Goal: Transaction & Acquisition: Purchase product/service

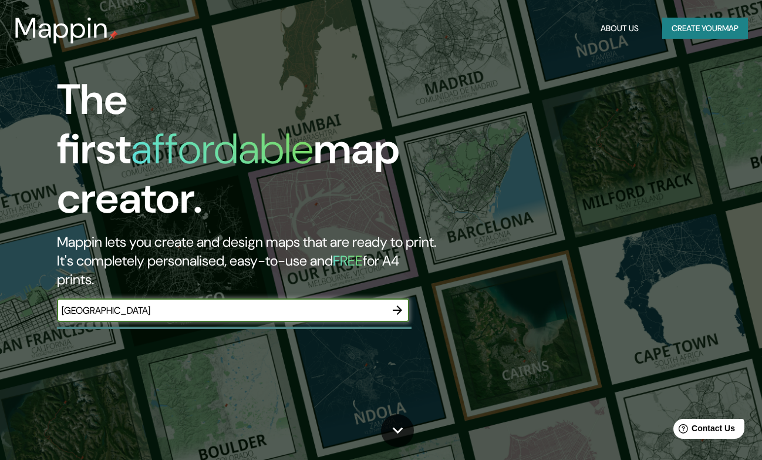
type input "[GEOGRAPHIC_DATA]"
click at [400, 303] on icon "button" at bounding box center [397, 310] width 14 height 14
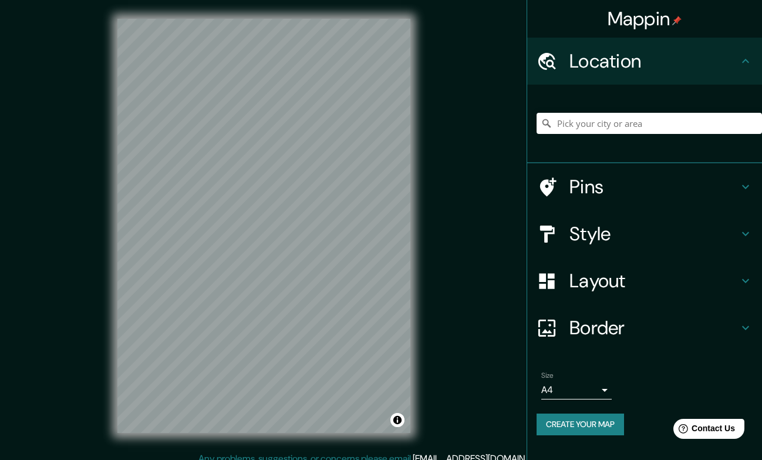
click at [451, 148] on div "Mappin Location Pins Style Layout Border Choose a border. Hint : you can make l…" at bounding box center [381, 235] width 762 height 470
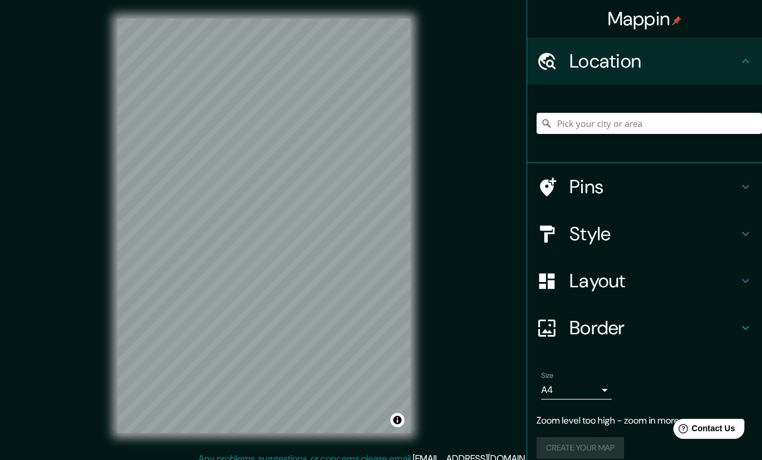
click at [619, 114] on input "Pick your city or area" at bounding box center [649, 123] width 225 height 21
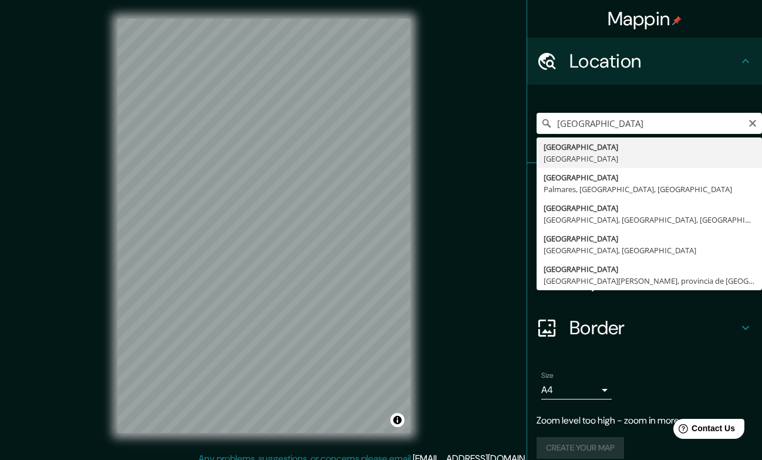
type input "[GEOGRAPHIC_DATA], [GEOGRAPHIC_DATA]"
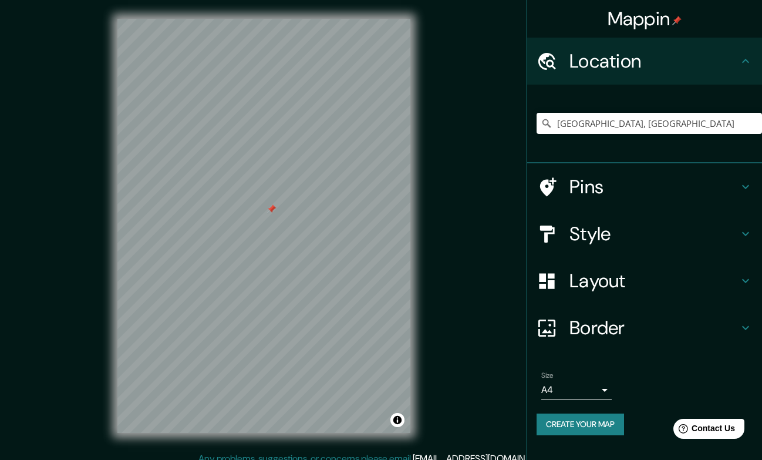
drag, startPoint x: 252, startPoint y: 227, endPoint x: 284, endPoint y: 206, distance: 38.6
click at [276, 207] on div at bounding box center [271, 208] width 9 height 9
click at [288, 203] on div at bounding box center [288, 201] width 9 height 9
click at [292, 196] on div at bounding box center [293, 195] width 9 height 9
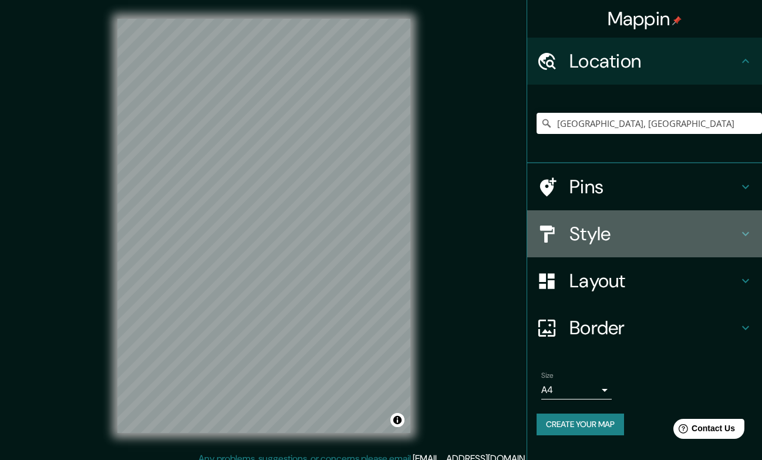
click at [676, 227] on h4 "Style" at bounding box center [654, 233] width 169 height 23
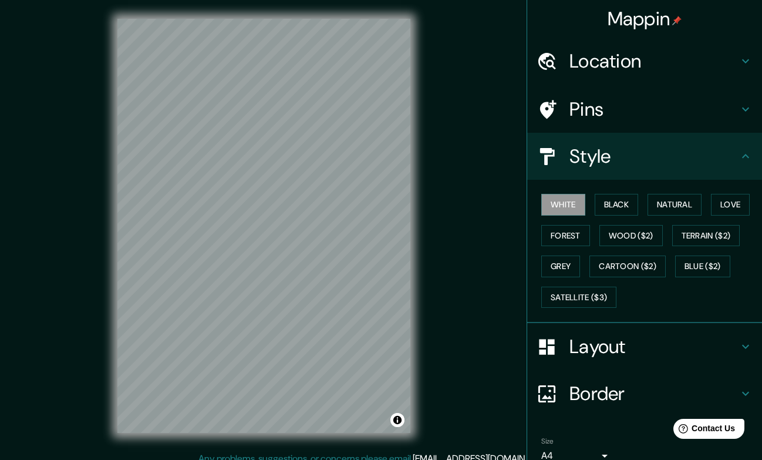
click at [672, 126] on div "Pins" at bounding box center [644, 109] width 235 height 47
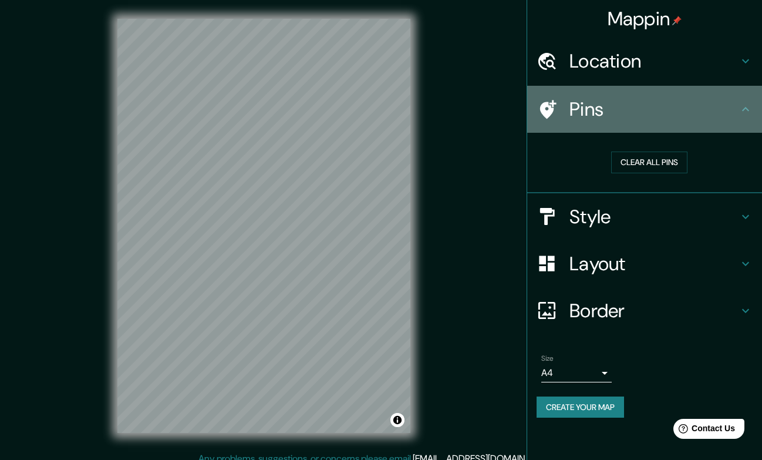
click at [672, 126] on div "Pins" at bounding box center [644, 109] width 235 height 47
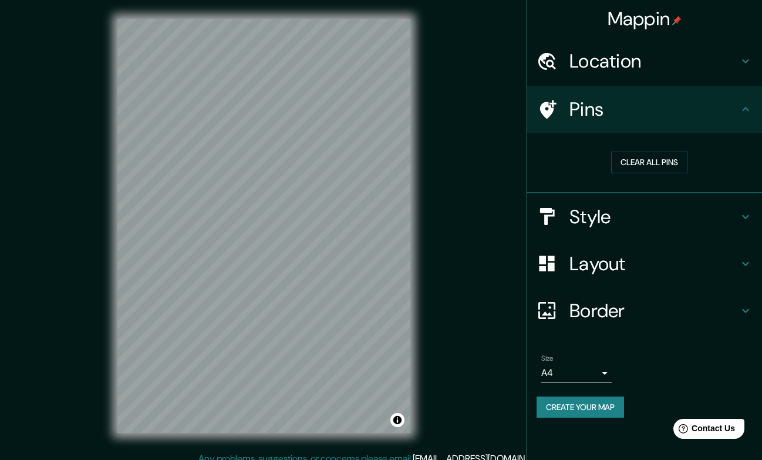
click at [659, 214] on h4 "Style" at bounding box center [654, 216] width 169 height 23
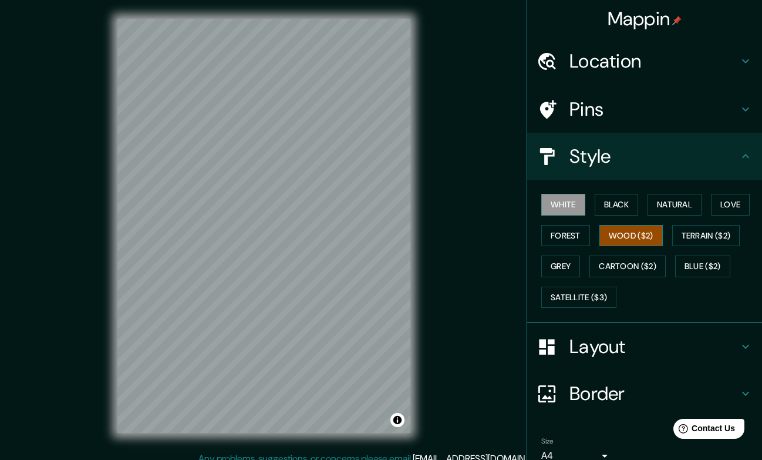
click at [622, 233] on button "Wood ($2)" at bounding box center [630, 236] width 63 height 22
click at [685, 242] on button "Terrain ($2)" at bounding box center [706, 236] width 68 height 22
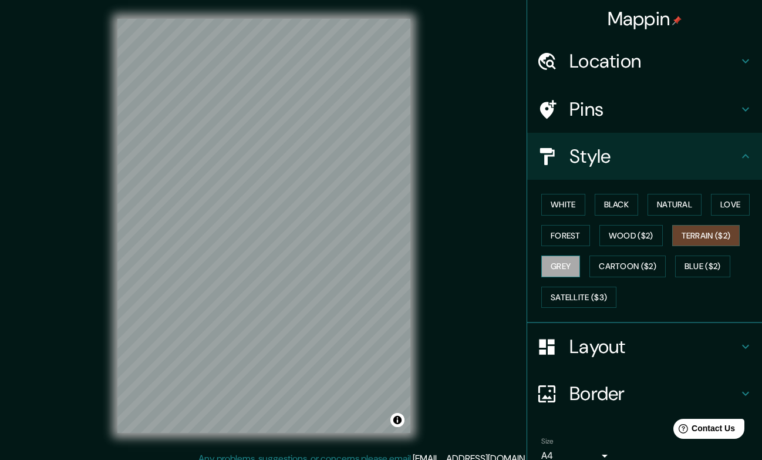
click at [551, 265] on button "Grey" at bounding box center [560, 266] width 39 height 22
click at [608, 203] on button "Black" at bounding box center [617, 205] width 44 height 22
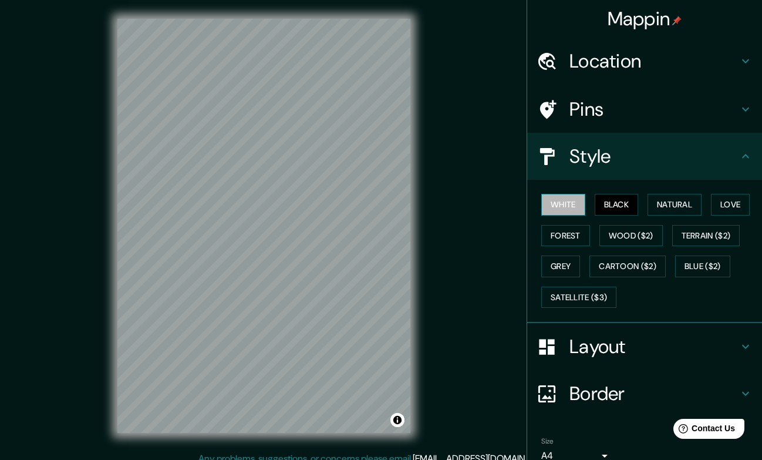
click at [570, 203] on button "White" at bounding box center [563, 205] width 44 height 22
click at [685, 202] on button "Natural" at bounding box center [675, 205] width 54 height 22
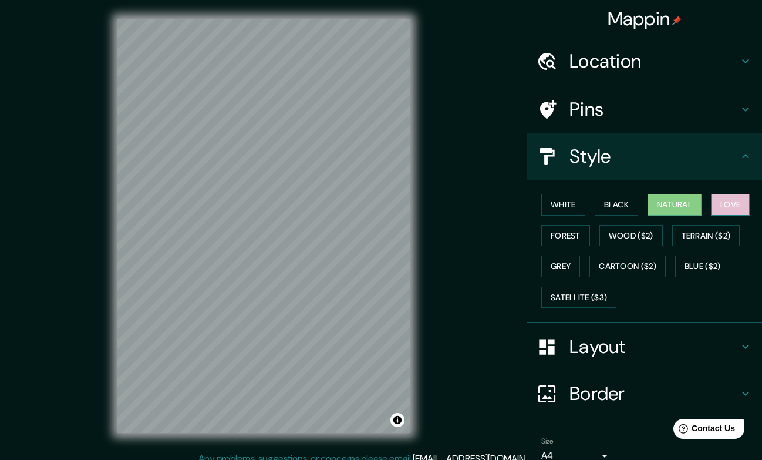
click at [722, 210] on button "Love" at bounding box center [730, 205] width 39 height 22
click at [566, 243] on button "Forest" at bounding box center [565, 236] width 49 height 22
click at [736, 208] on button "Love" at bounding box center [730, 205] width 39 height 22
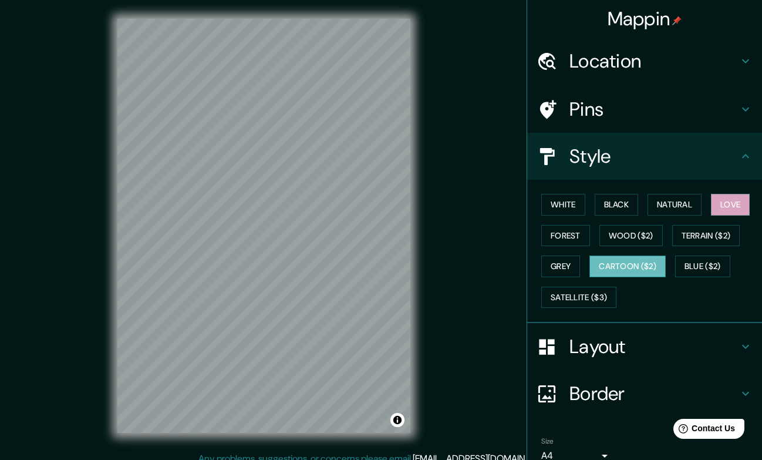
click at [649, 273] on button "Cartoon ($2)" at bounding box center [627, 266] width 76 height 22
click at [707, 269] on button "Blue ($2)" at bounding box center [702, 266] width 55 height 22
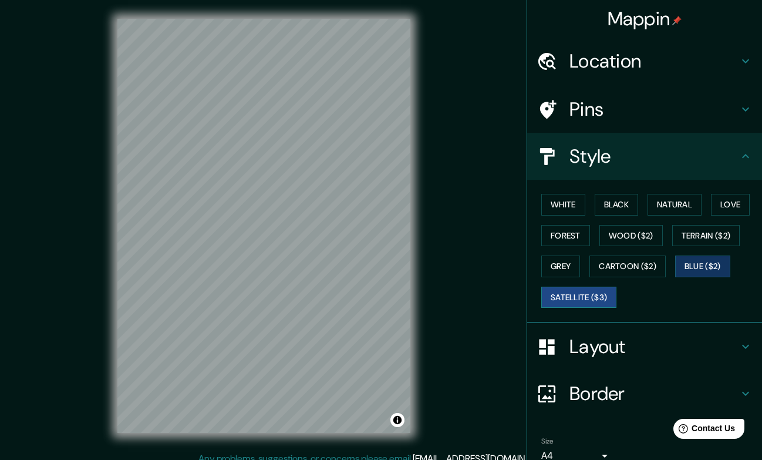
click at [577, 306] on button "Satellite ($3)" at bounding box center [578, 298] width 75 height 22
click at [575, 209] on button "White" at bounding box center [563, 205] width 44 height 22
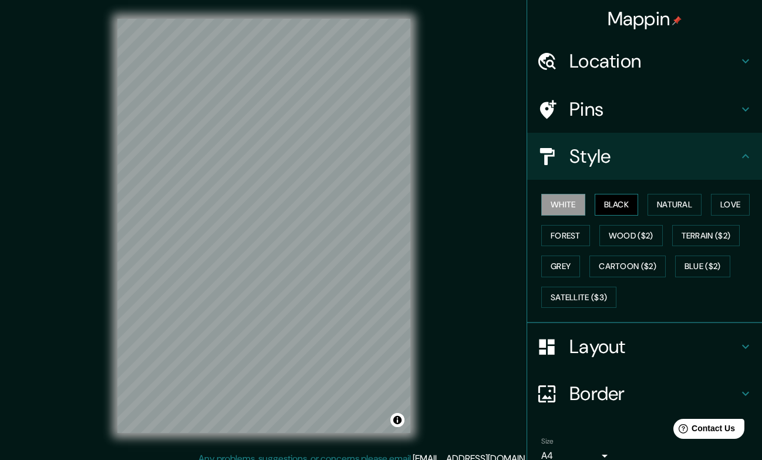
click at [630, 209] on button "Black" at bounding box center [617, 205] width 44 height 22
click at [712, 271] on button "Blue ($2)" at bounding box center [702, 266] width 55 height 22
click at [635, 207] on button "Black" at bounding box center [617, 205] width 44 height 22
click at [565, 197] on button "White" at bounding box center [563, 205] width 44 height 22
click at [614, 209] on button "Black" at bounding box center [617, 205] width 44 height 22
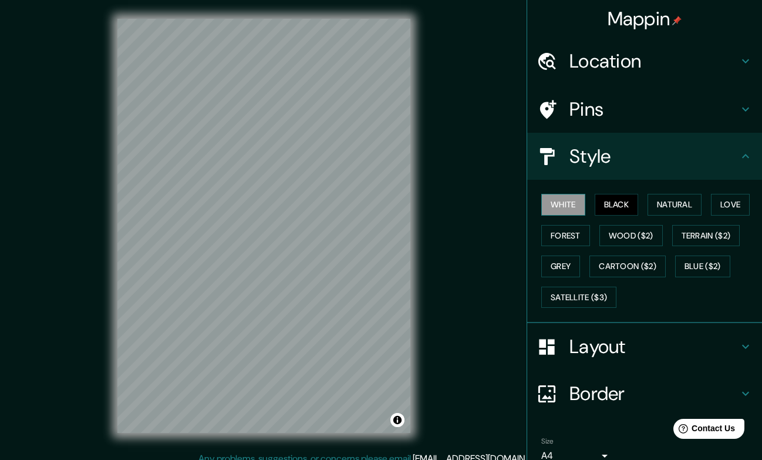
click at [571, 209] on button "White" at bounding box center [563, 205] width 44 height 22
click at [628, 358] on h4 "Layout" at bounding box center [654, 346] width 169 height 23
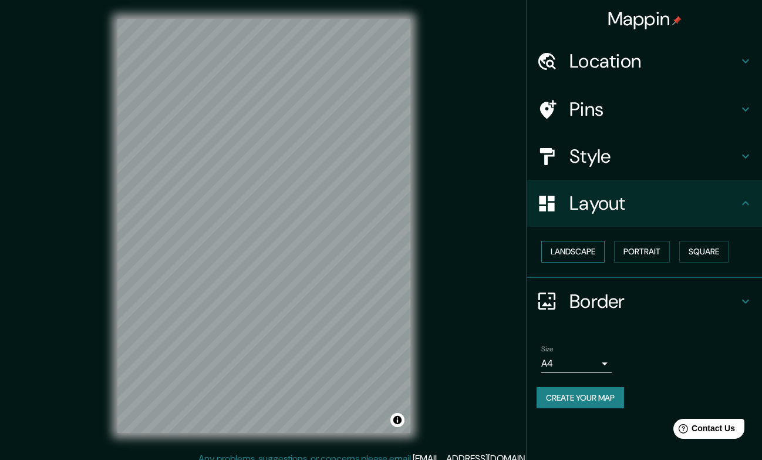
click at [568, 251] on button "Landscape" at bounding box center [572, 252] width 63 height 22
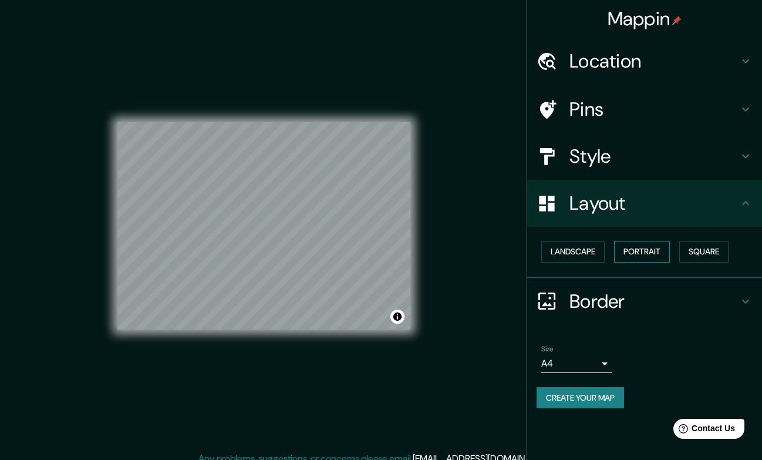
click at [628, 254] on button "Portrait" at bounding box center [642, 252] width 56 height 22
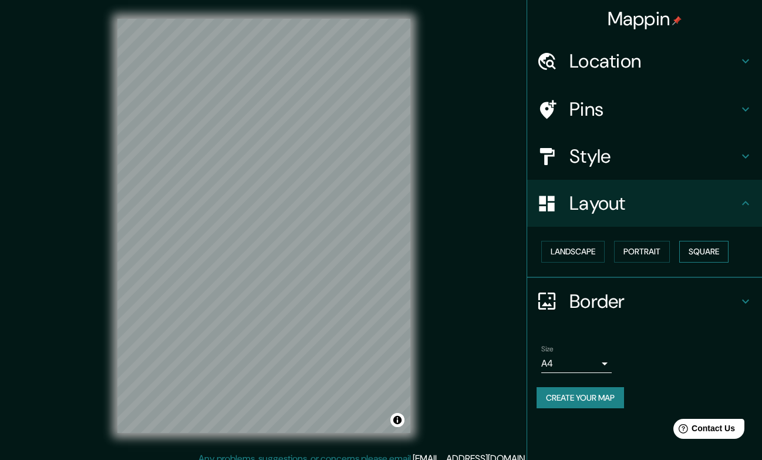
click at [697, 260] on button "Square" at bounding box center [703, 252] width 49 height 22
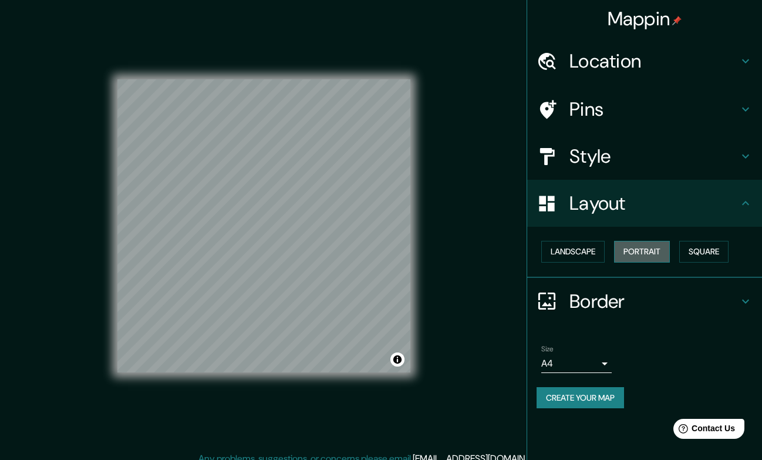
click at [632, 248] on button "Portrait" at bounding box center [642, 252] width 56 height 22
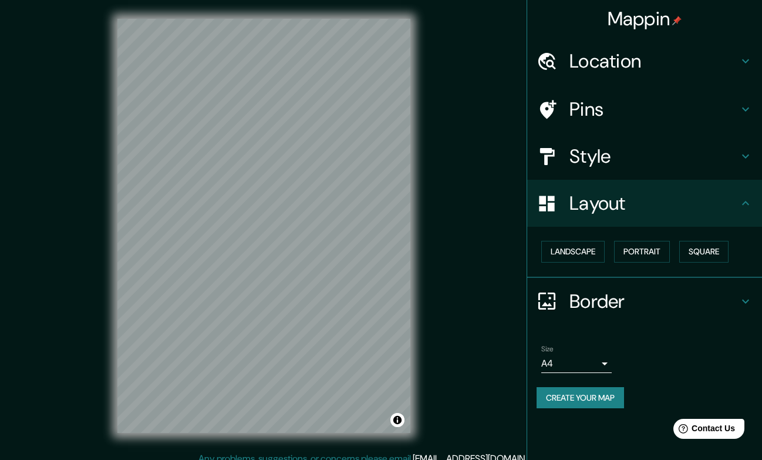
click at [639, 318] on div "Border" at bounding box center [644, 301] width 235 height 47
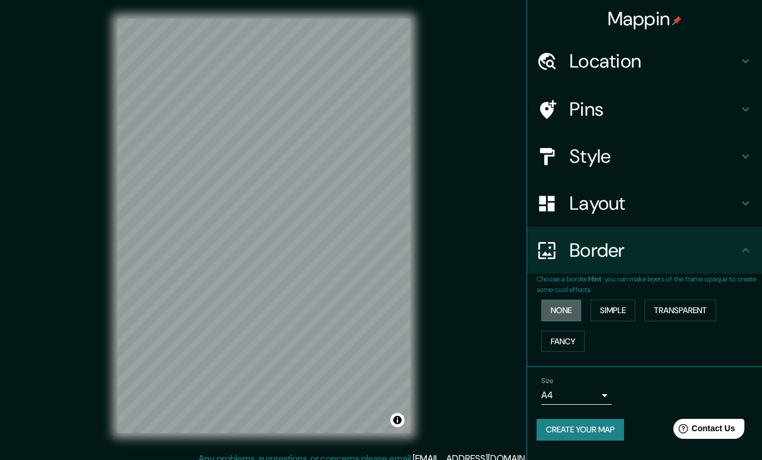
click at [576, 303] on button "None" at bounding box center [561, 310] width 40 height 22
click at [574, 309] on button "None" at bounding box center [561, 310] width 40 height 22
click at [633, 318] on button "Simple" at bounding box center [613, 310] width 45 height 22
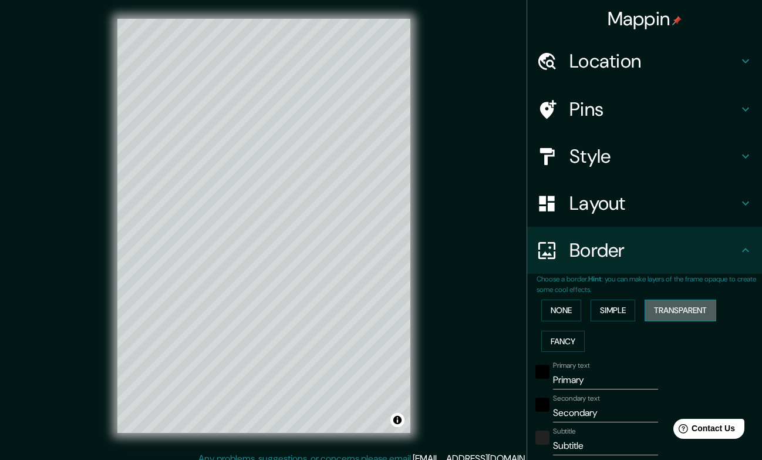
click at [683, 311] on button "Transparent" at bounding box center [681, 310] width 72 height 22
click at [571, 346] on button "Fancy" at bounding box center [562, 342] width 43 height 22
click at [572, 346] on button "Fancy" at bounding box center [562, 342] width 43 height 22
type input "200"
type input "40"
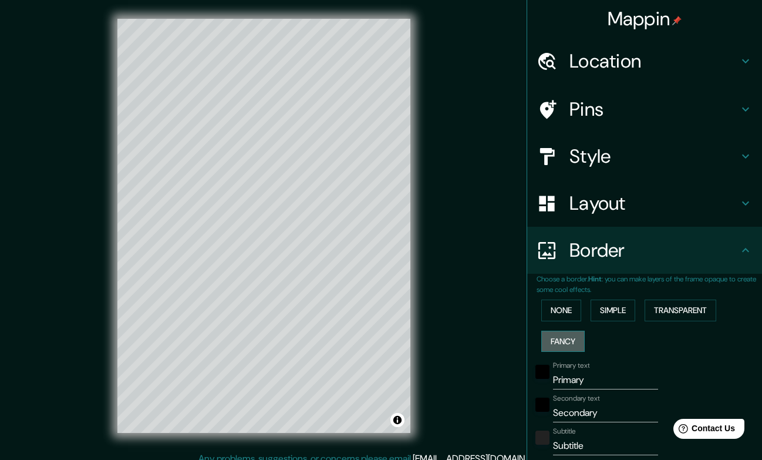
type input "40"
type input "20"
click at [567, 309] on button "None" at bounding box center [561, 310] width 40 height 22
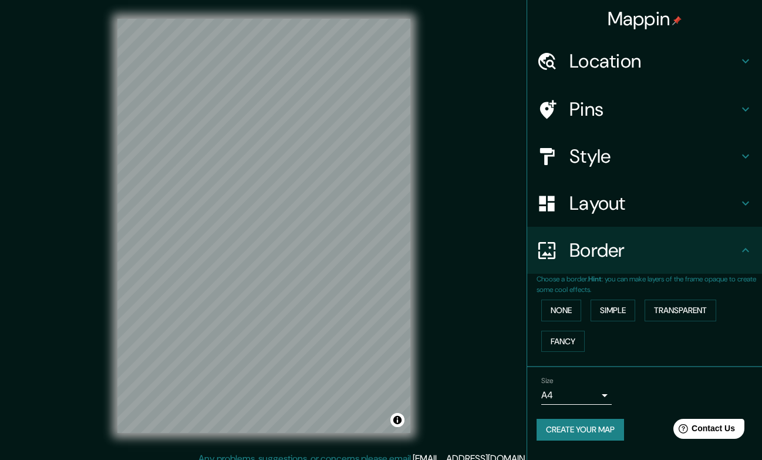
click at [735, 60] on h4 "Location" at bounding box center [654, 60] width 169 height 23
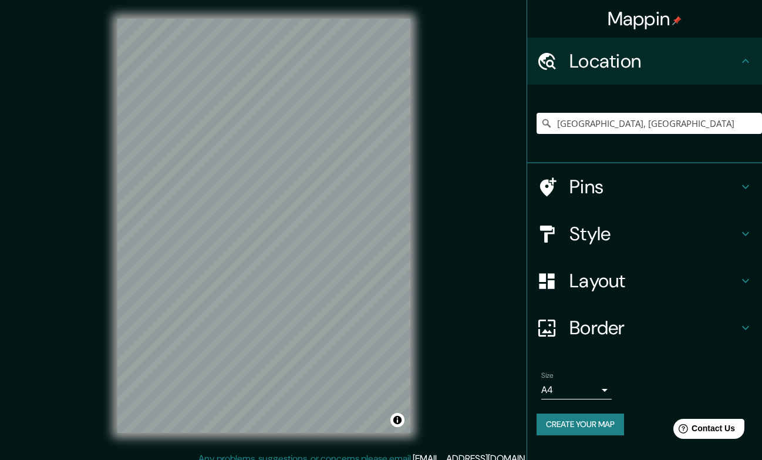
click at [726, 60] on h4 "Location" at bounding box center [654, 60] width 169 height 23
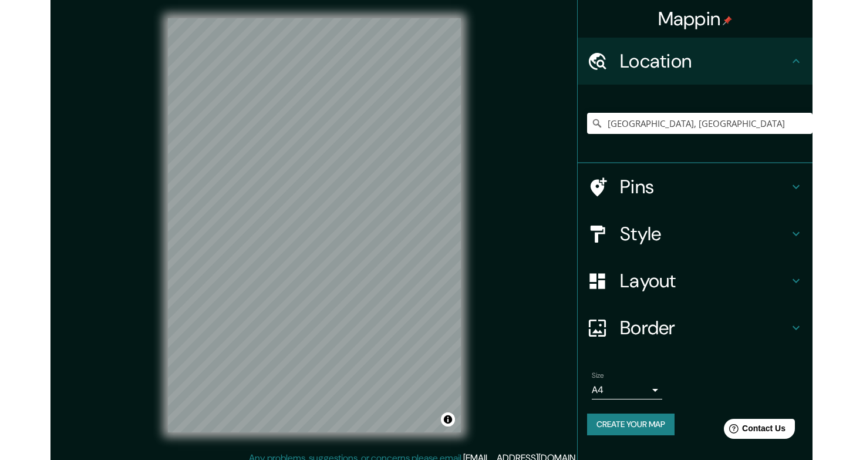
scroll to position [10, 0]
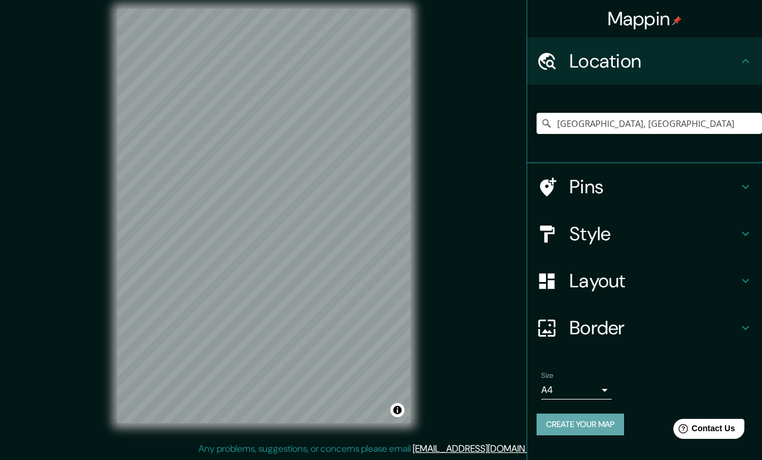
click at [610, 424] on button "Create your map" at bounding box center [580, 424] width 87 height 22
click at [605, 392] on body "Mappin Location [GEOGRAPHIC_DATA], [GEOGRAPHIC_DATA] Pins Style Layout Border C…" at bounding box center [381, 220] width 762 height 460
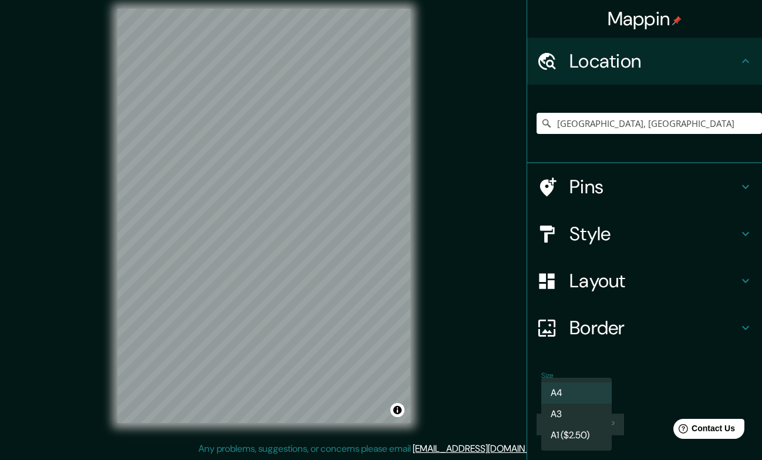
click at [643, 392] on div at bounding box center [381, 230] width 762 height 460
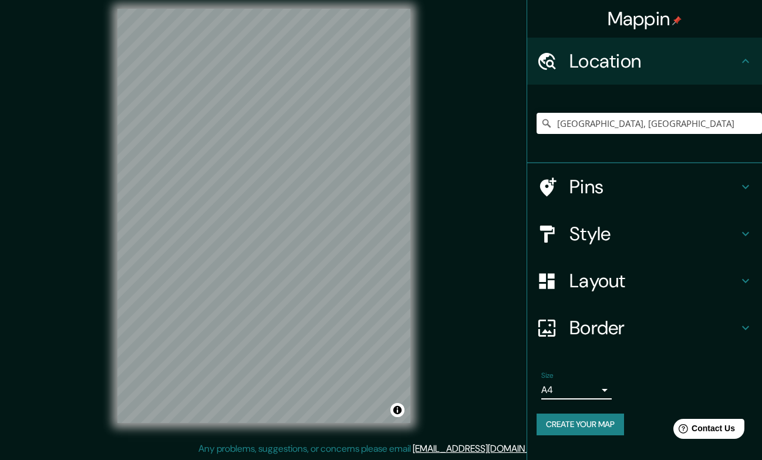
click at [584, 389] on body "Mappin Location [GEOGRAPHIC_DATA], [GEOGRAPHIC_DATA] Pins Style Layout Border C…" at bounding box center [381, 220] width 762 height 460
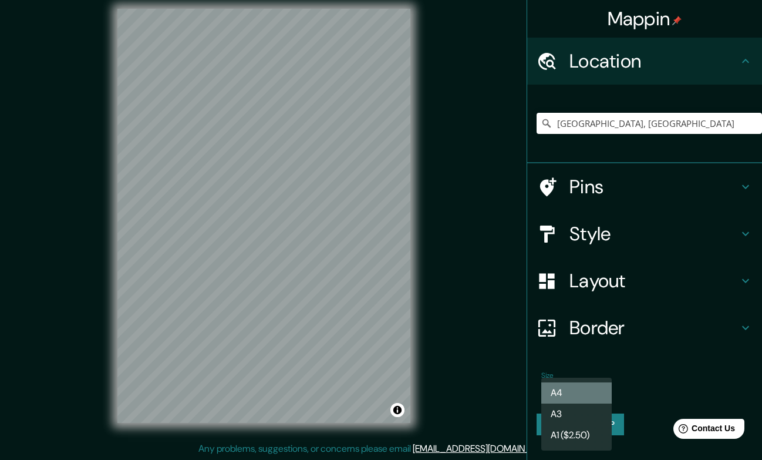
click at [584, 389] on li "A4" at bounding box center [576, 392] width 70 height 21
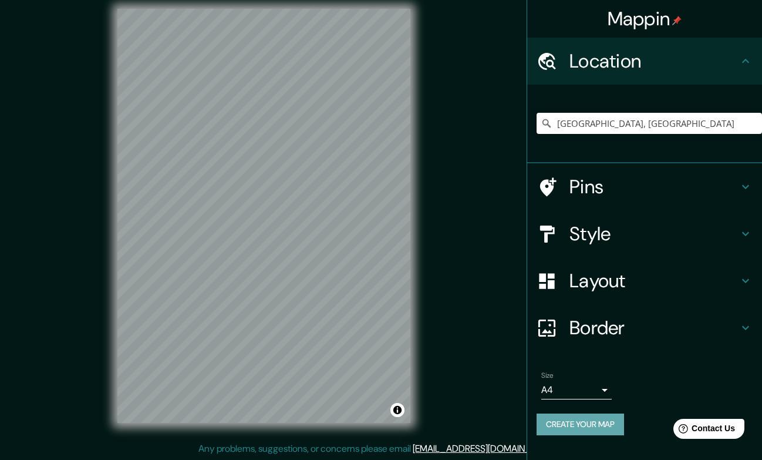
click at [601, 424] on button "Create your map" at bounding box center [580, 424] width 87 height 22
click at [397, 410] on button "Toggle attribution" at bounding box center [397, 410] width 14 height 14
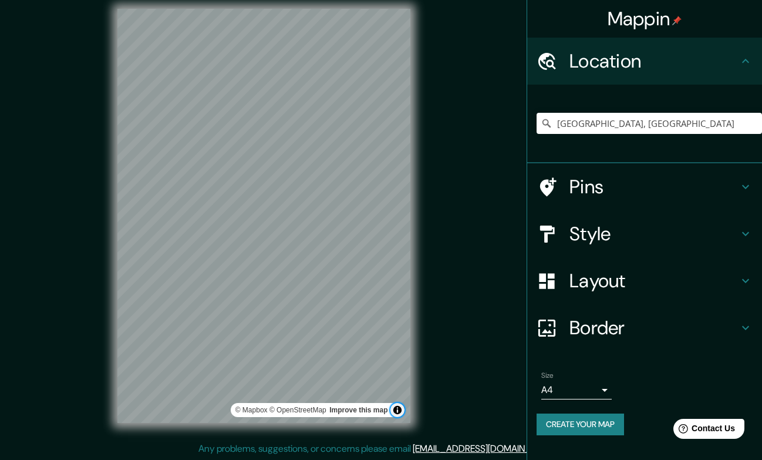
click at [397, 410] on button "Toggle attribution" at bounding box center [397, 410] width 14 height 14
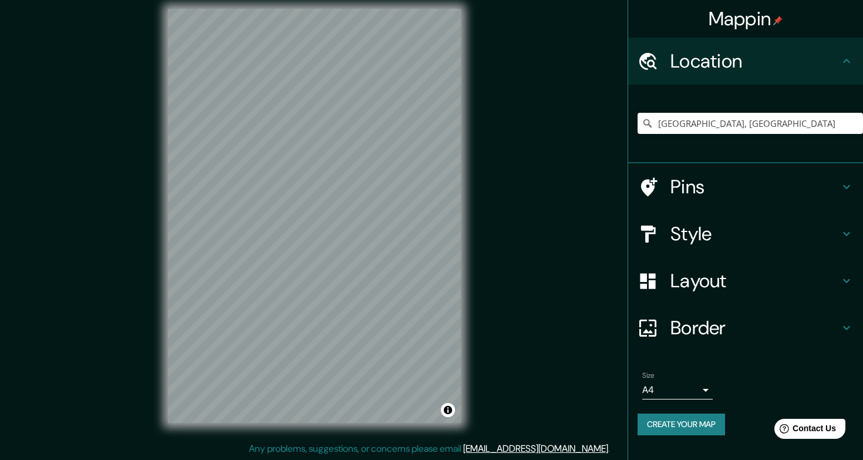
click at [694, 413] on button "Create your map" at bounding box center [681, 424] width 87 height 22
click at [669, 122] on input "[GEOGRAPHIC_DATA], [GEOGRAPHIC_DATA]" at bounding box center [750, 123] width 225 height 21
click at [161, 218] on div "© Mapbox © OpenStreetMap Improve this map" at bounding box center [314, 216] width 331 height 452
click at [476, 314] on div "© Mapbox © OpenStreetMap Improve this map" at bounding box center [314, 216] width 331 height 452
click at [684, 120] on input "Maracaibo, Zulia, Venezuela" at bounding box center [750, 123] width 225 height 21
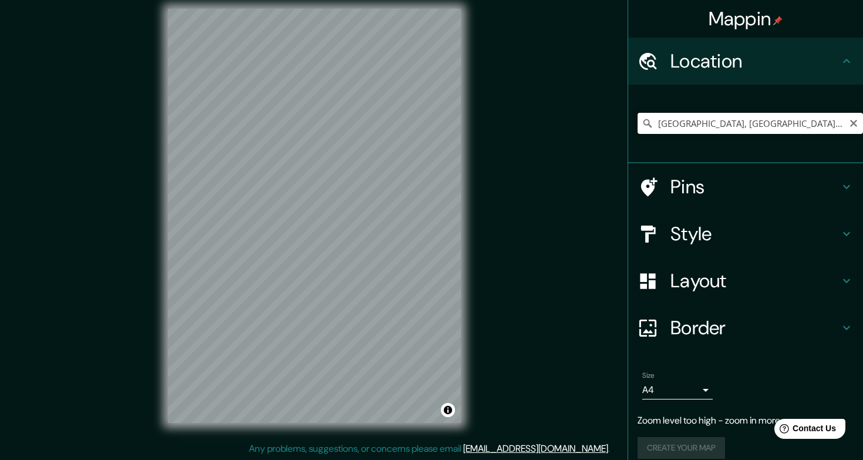
click at [684, 120] on input "Maracaibo, Zulia, Venezuela" at bounding box center [750, 123] width 225 height 21
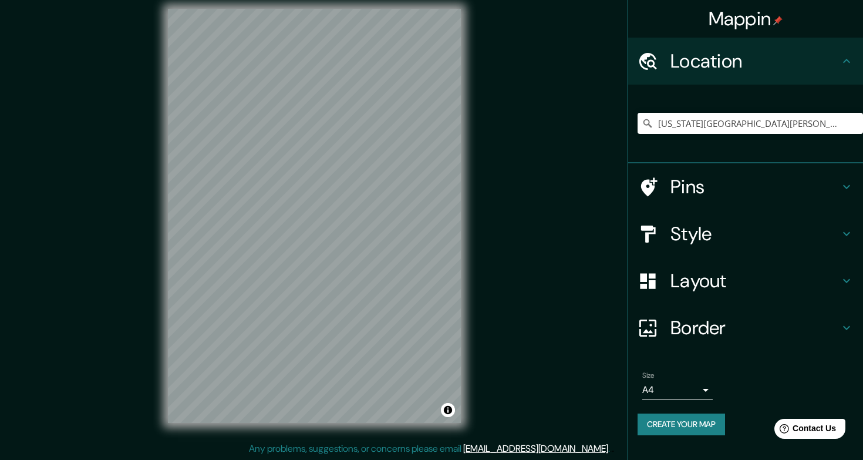
click at [728, 230] on h4 "Style" at bounding box center [755, 233] width 169 height 23
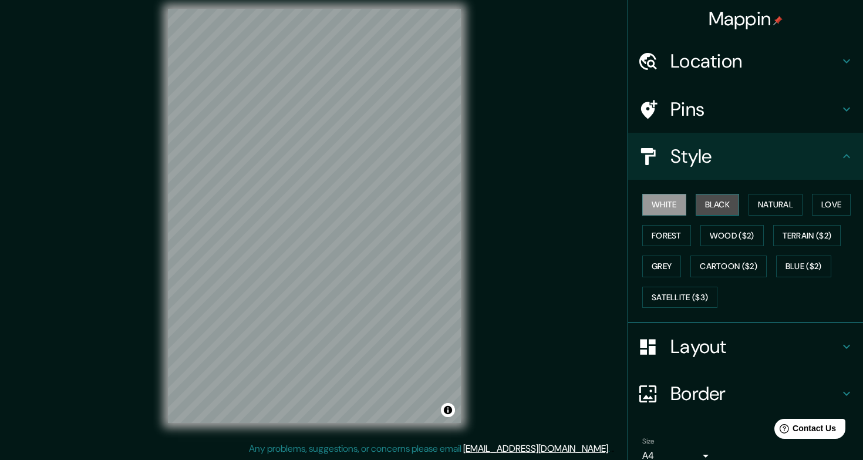
click at [722, 211] on button "Black" at bounding box center [718, 205] width 44 height 22
click at [675, 211] on button "White" at bounding box center [664, 205] width 44 height 22
click at [751, 205] on button "Natural" at bounding box center [776, 205] width 54 height 22
click at [753, 205] on button "Natural" at bounding box center [776, 205] width 54 height 22
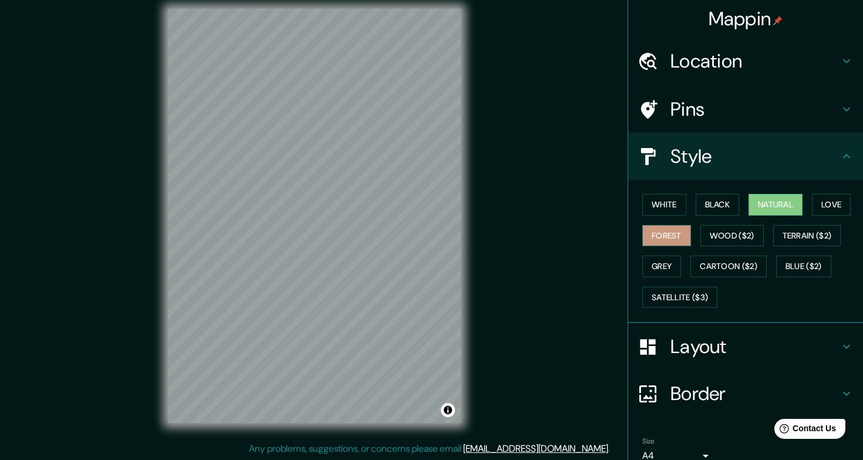
click at [666, 235] on button "Forest" at bounding box center [666, 236] width 49 height 22
click at [668, 203] on button "White" at bounding box center [664, 205] width 44 height 22
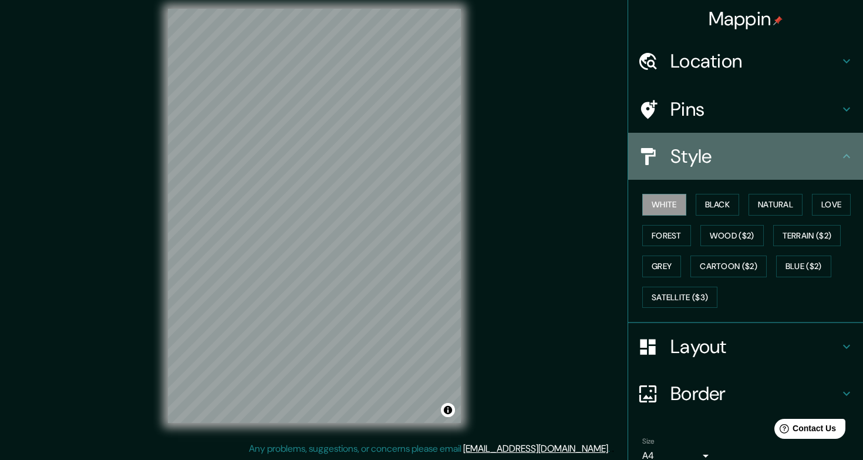
click at [736, 140] on div "Style" at bounding box center [745, 156] width 235 height 47
click at [762, 161] on icon at bounding box center [847, 156] width 14 height 14
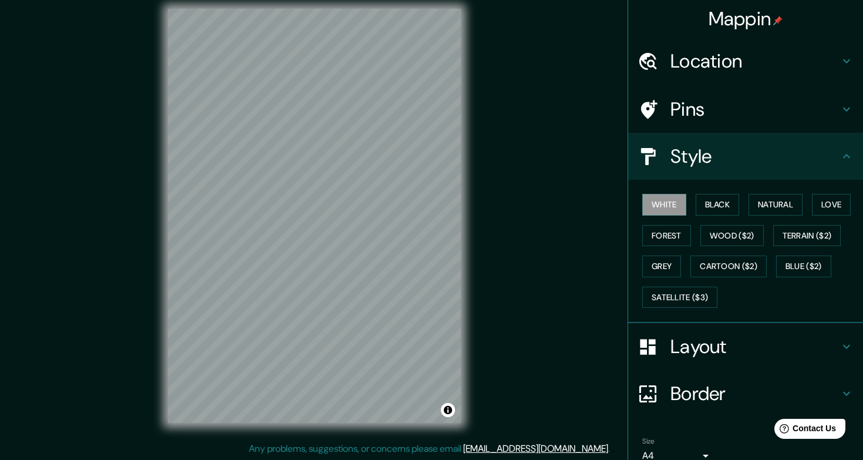
click at [762, 152] on icon at bounding box center [847, 156] width 14 height 14
click at [762, 155] on icon at bounding box center [847, 156] width 14 height 14
click at [744, 402] on h4 "Border" at bounding box center [755, 393] width 169 height 23
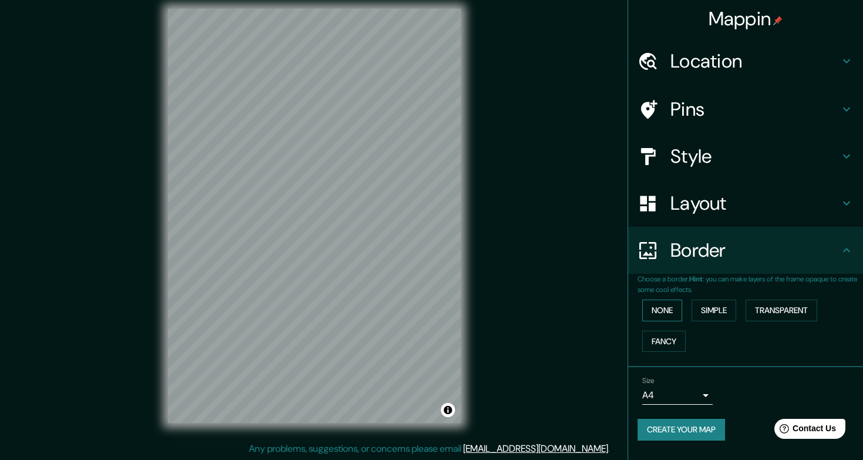
click at [668, 318] on button "None" at bounding box center [662, 310] width 40 height 22
click at [692, 433] on button "Create your map" at bounding box center [681, 430] width 87 height 22
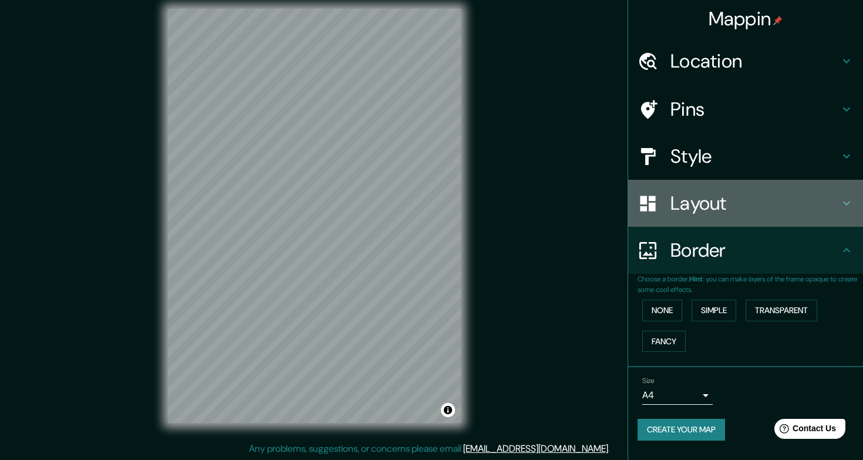
click at [762, 203] on h4 "Layout" at bounding box center [755, 202] width 169 height 23
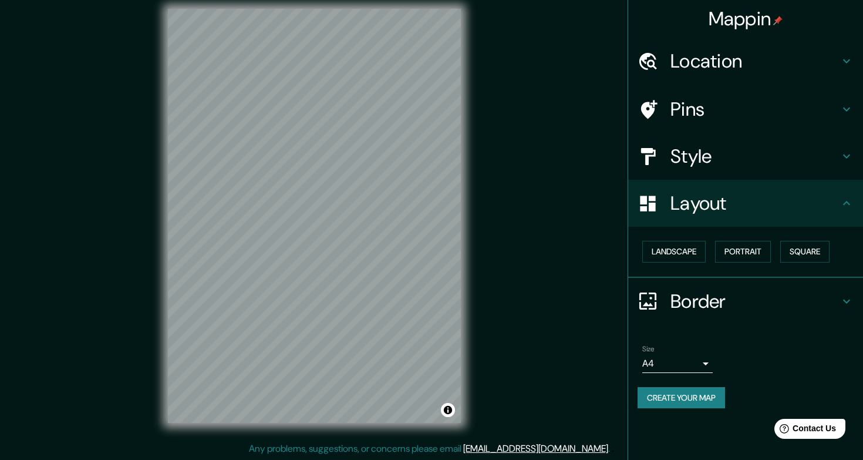
click at [762, 148] on h4 "Style" at bounding box center [755, 155] width 169 height 23
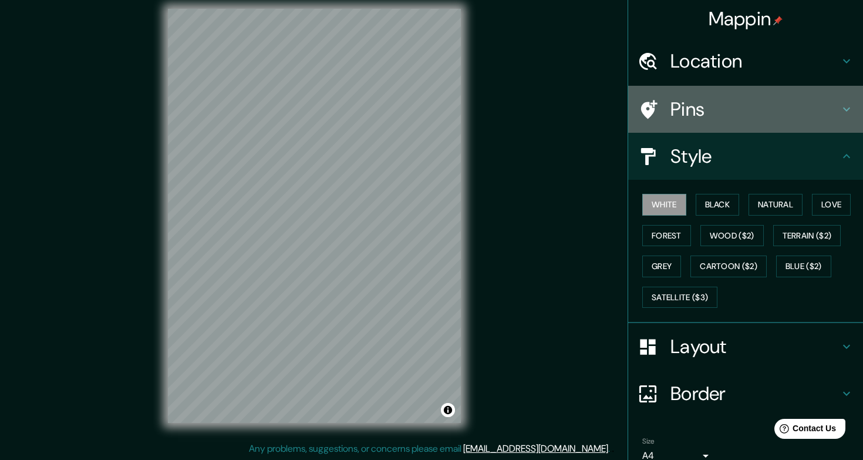
click at [762, 117] on h4 "Pins" at bounding box center [755, 108] width 169 height 23
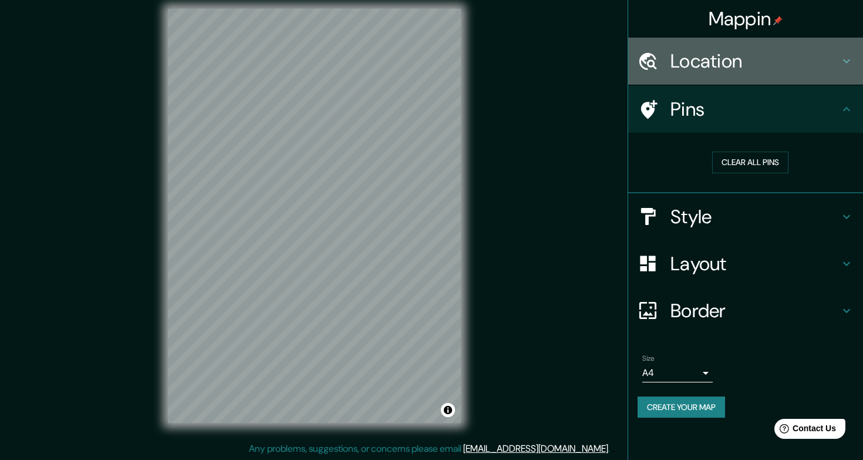
click at [762, 79] on div "Location" at bounding box center [745, 61] width 235 height 47
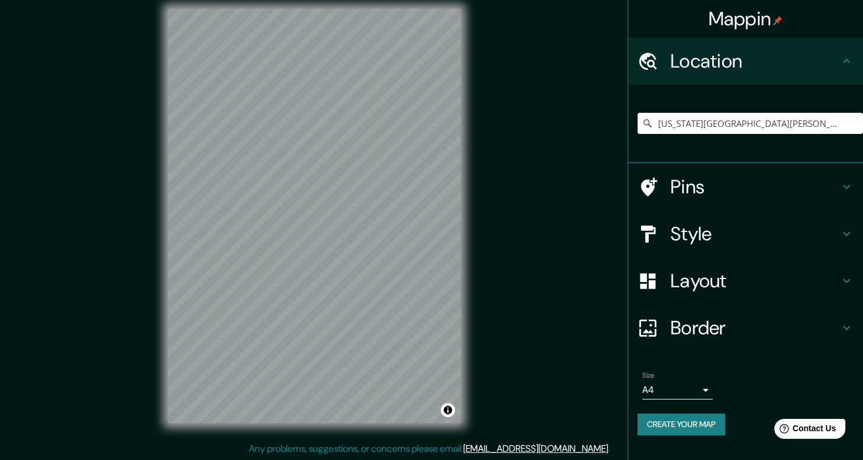
click at [762, 79] on div "Location" at bounding box center [745, 61] width 235 height 47
click at [705, 415] on button "Create your map" at bounding box center [681, 424] width 87 height 22
click at [682, 123] on input "New York Mills, Nueva York, Estados Unidos" at bounding box center [750, 123] width 225 height 21
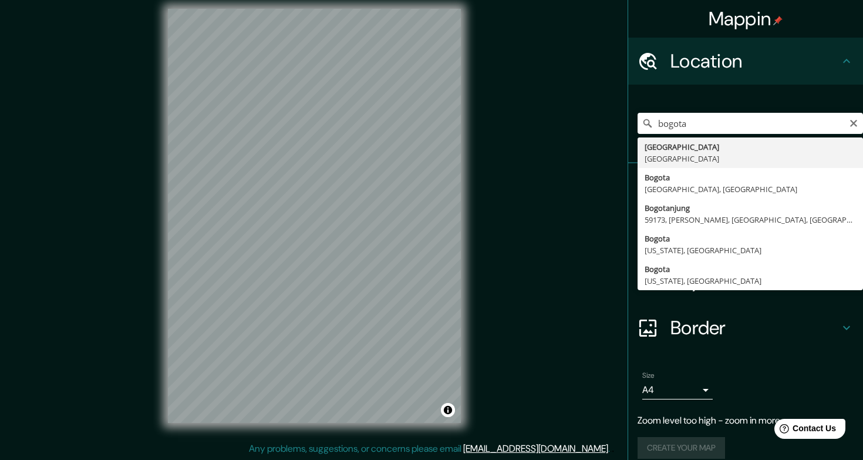
type input "Bogotá, Colombia"
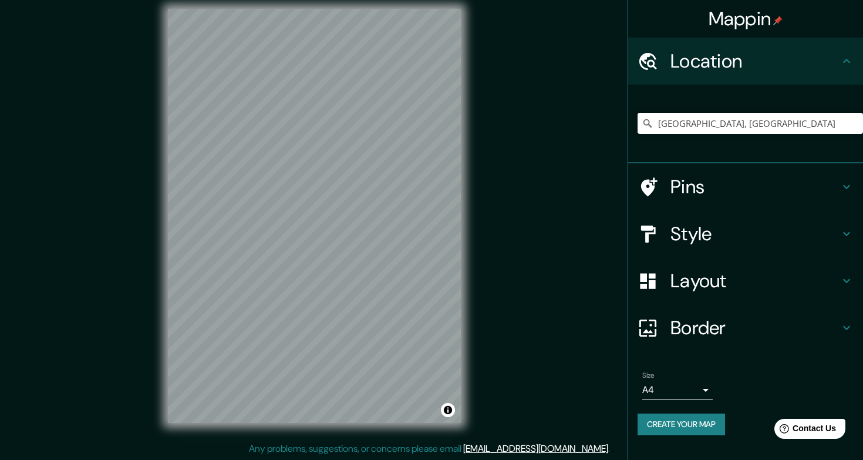
click at [709, 218] on div "Style" at bounding box center [745, 233] width 235 height 47
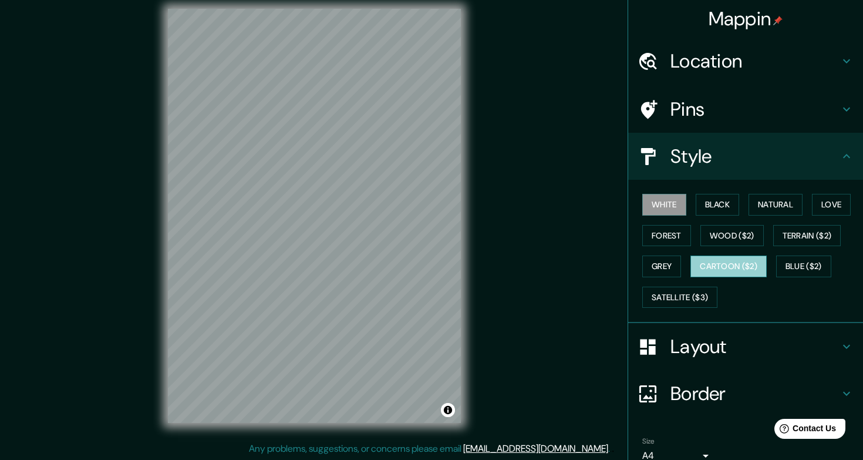
click at [735, 272] on button "Cartoon ($2)" at bounding box center [728, 266] width 76 height 22
click at [672, 207] on button "White" at bounding box center [664, 205] width 44 height 22
click at [762, 155] on icon at bounding box center [846, 156] width 7 height 4
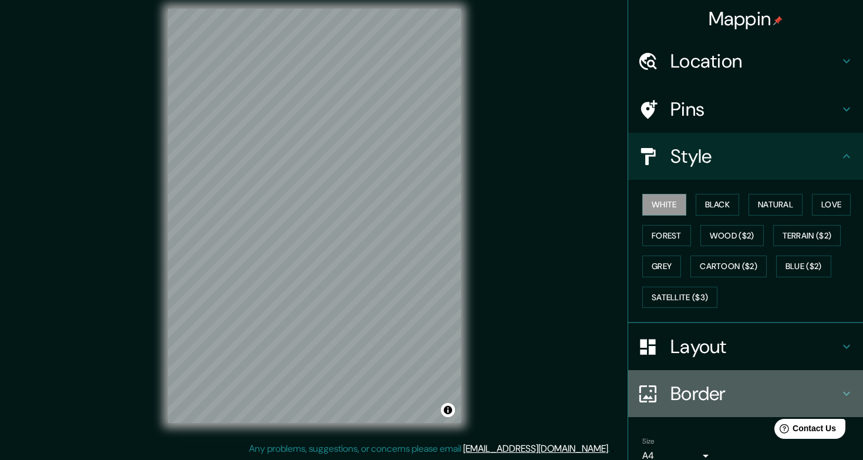
click at [689, 395] on h4 "Border" at bounding box center [755, 393] width 169 height 23
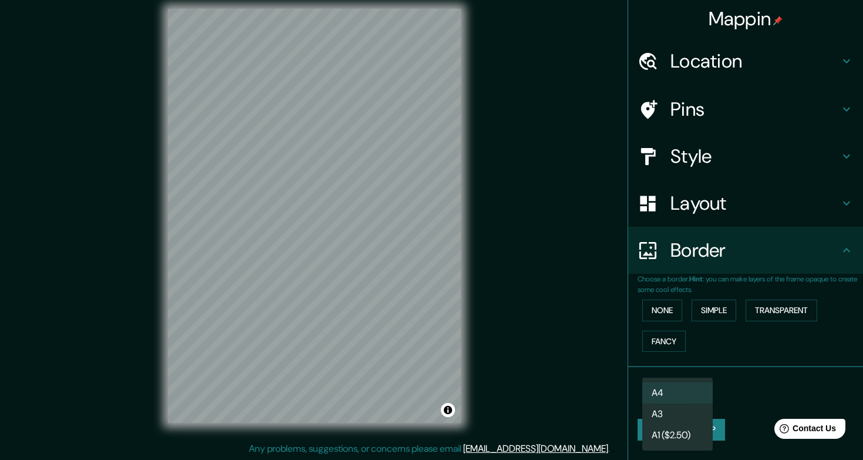
click at [697, 399] on body "Mappin Location Bogotá, Colombia Pins Style Layout Border Choose a border. Hint…" at bounding box center [431, 220] width 863 height 460
click at [683, 417] on li "A3" at bounding box center [677, 413] width 70 height 21
type input "a4"
click at [709, 442] on div "Size A3 a4 Create your map" at bounding box center [746, 411] width 216 height 78
click at [708, 439] on button "Create your map" at bounding box center [681, 430] width 87 height 22
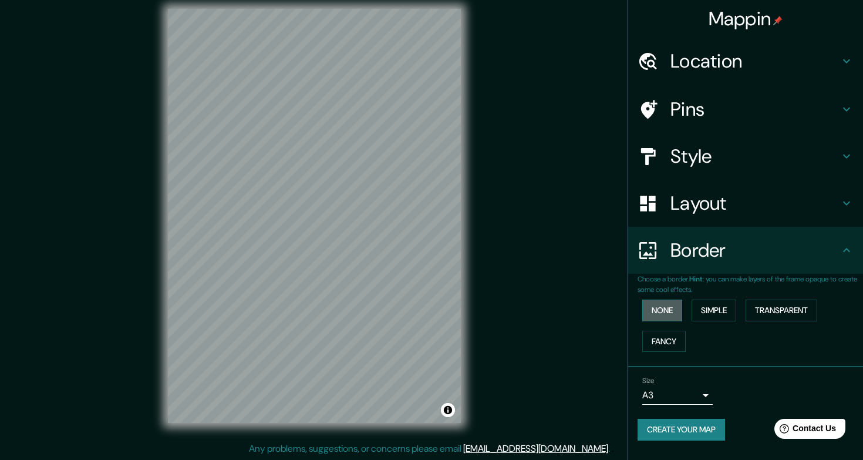
click at [654, 314] on button "None" at bounding box center [662, 310] width 40 height 22
click at [702, 424] on button "Create your map" at bounding box center [681, 430] width 87 height 22
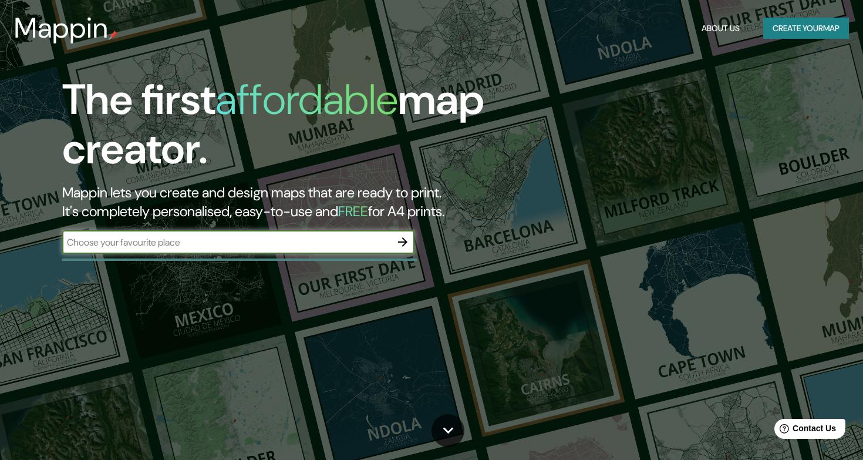
click at [232, 238] on input "text" at bounding box center [226, 242] width 329 height 14
type input "[GEOGRAPHIC_DATA]"
click at [413, 247] on div at bounding box center [402, 241] width 23 height 23
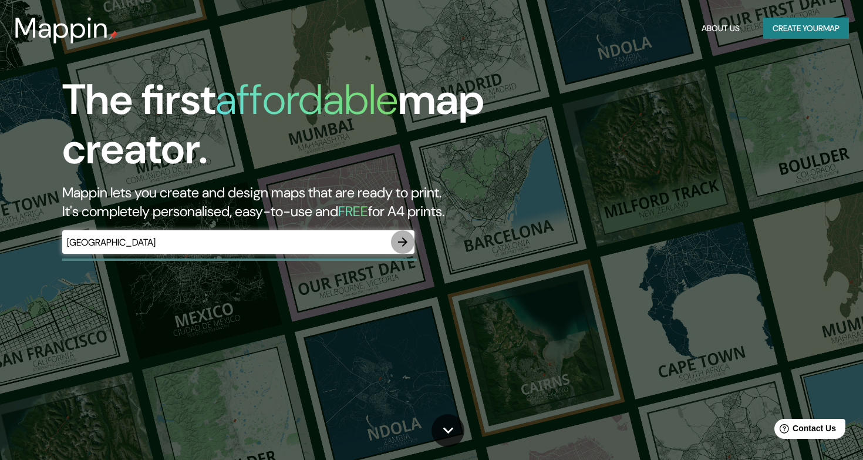
click at [396, 244] on icon "button" at bounding box center [403, 242] width 14 height 14
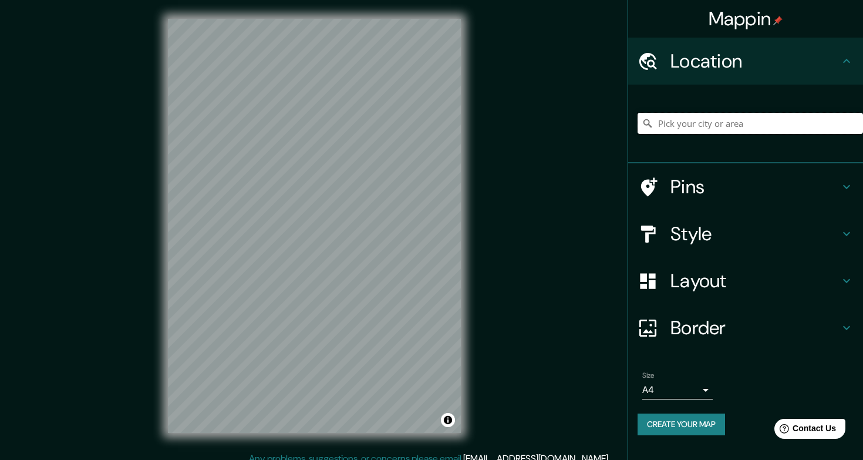
click at [739, 125] on input "Pick your city or area" at bounding box center [750, 123] width 225 height 21
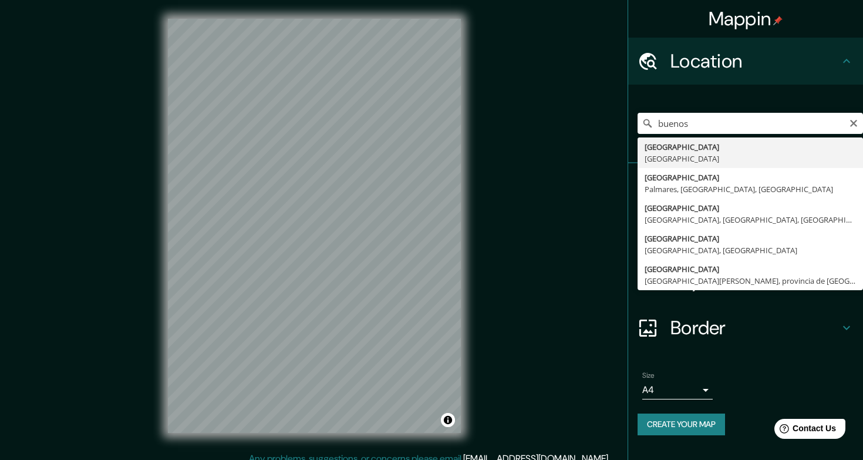
type input "[GEOGRAPHIC_DATA], [GEOGRAPHIC_DATA]"
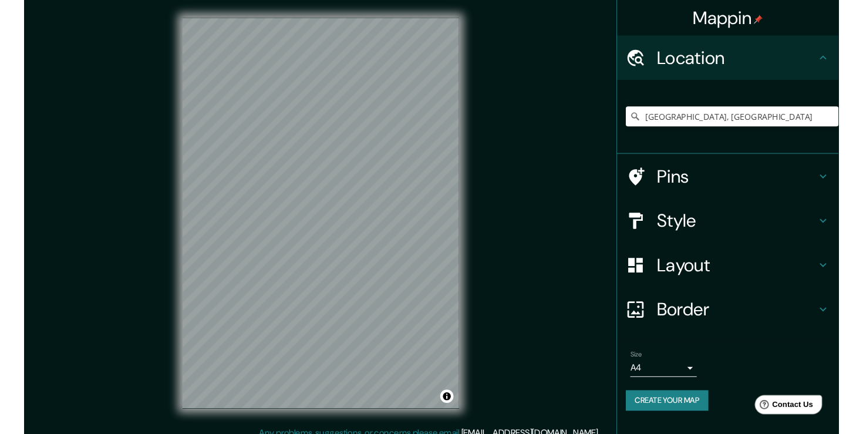
scroll to position [10, 0]
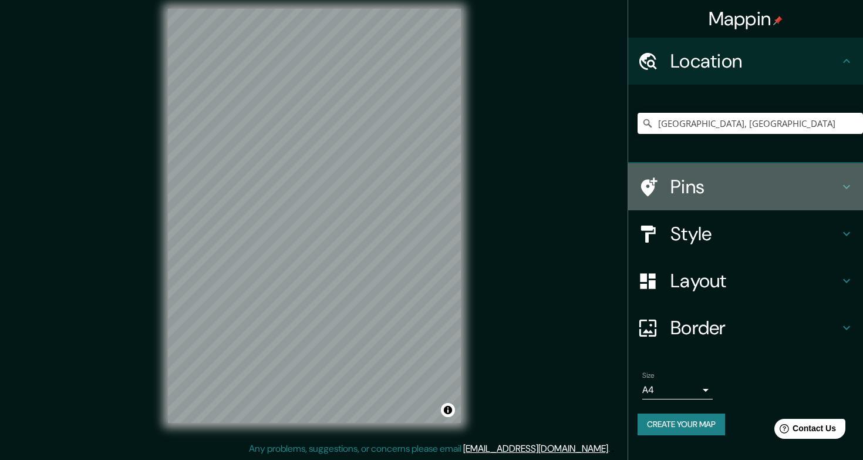
click at [723, 199] on div "Pins" at bounding box center [745, 186] width 235 height 47
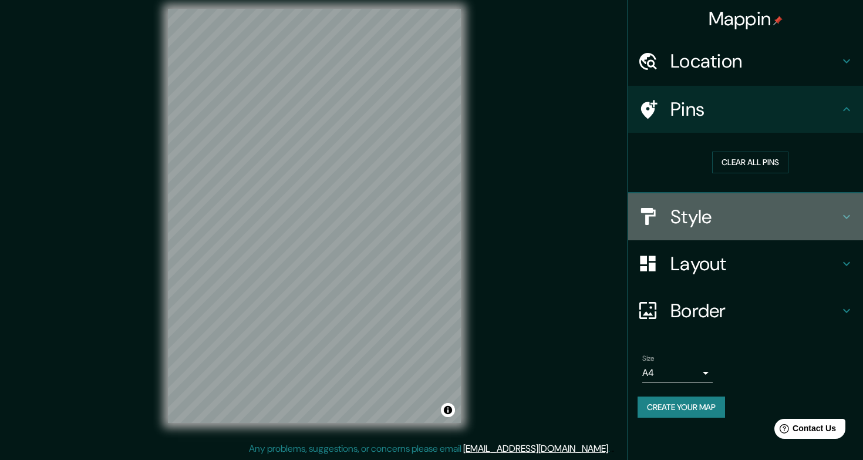
click at [727, 218] on h4 "Style" at bounding box center [755, 216] width 169 height 23
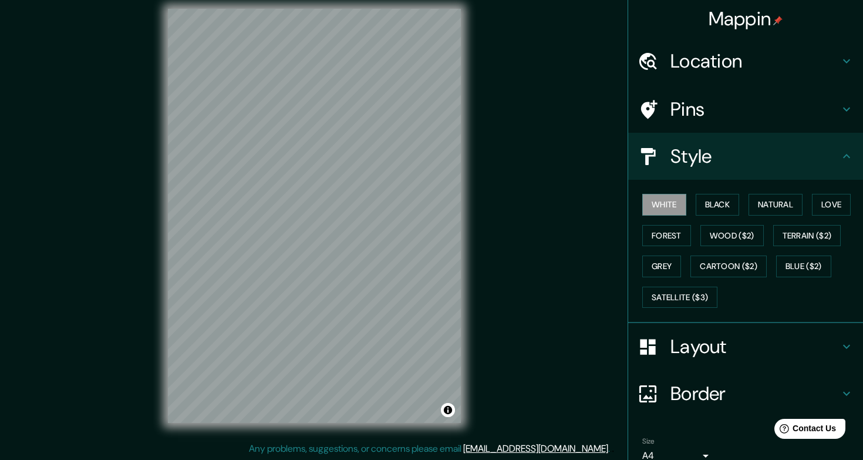
click at [719, 335] on h4 "Layout" at bounding box center [755, 346] width 169 height 23
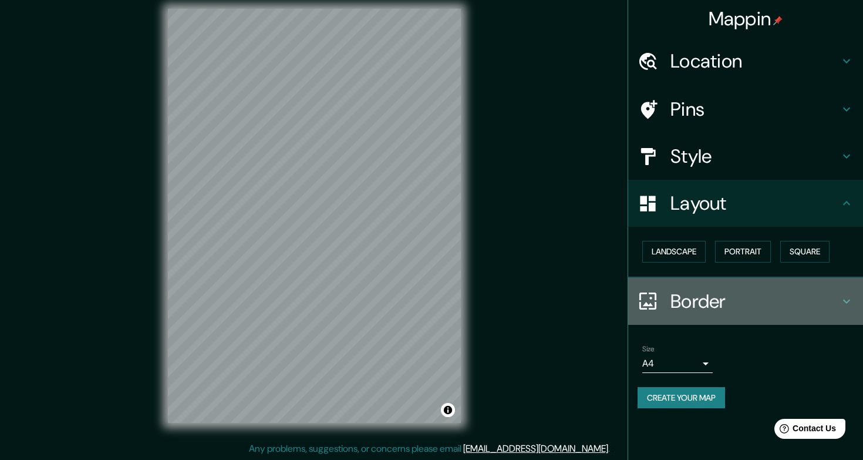
click at [726, 297] on h4 "Border" at bounding box center [755, 300] width 169 height 23
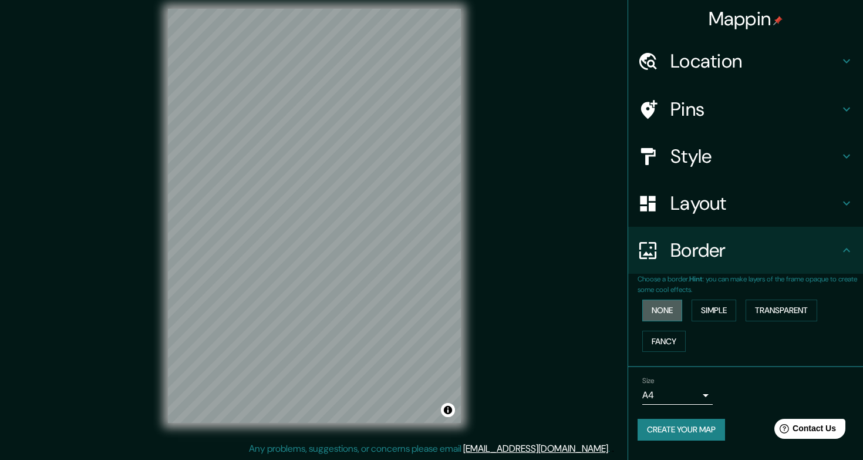
click at [673, 316] on button "None" at bounding box center [662, 310] width 40 height 22
click at [691, 392] on body "Mappin Location [GEOGRAPHIC_DATA], [GEOGRAPHIC_DATA] Pins Style Layout Border C…" at bounding box center [431, 220] width 863 height 460
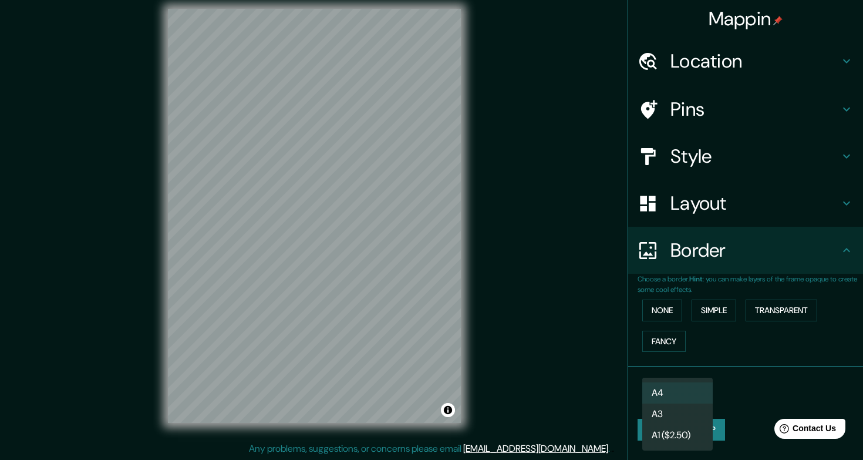
click at [665, 416] on li "A3" at bounding box center [677, 413] width 70 height 21
type input "a4"
click at [683, 432] on button "Create your map" at bounding box center [681, 430] width 87 height 22
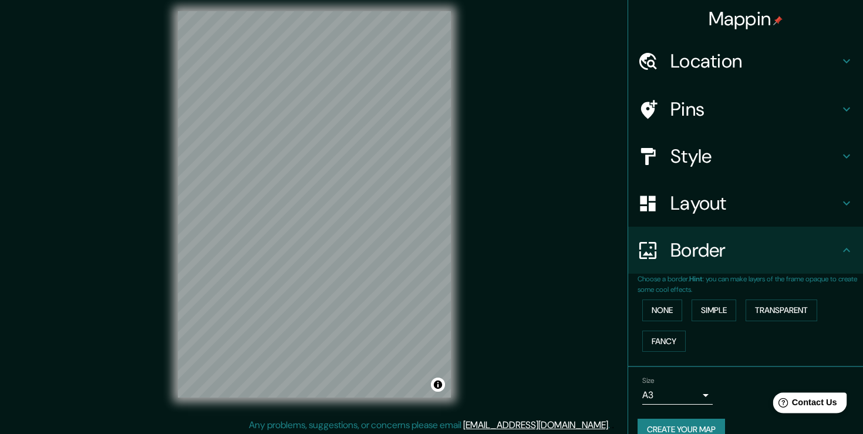
click at [803, 399] on span "Contact Us" at bounding box center [814, 402] width 45 height 10
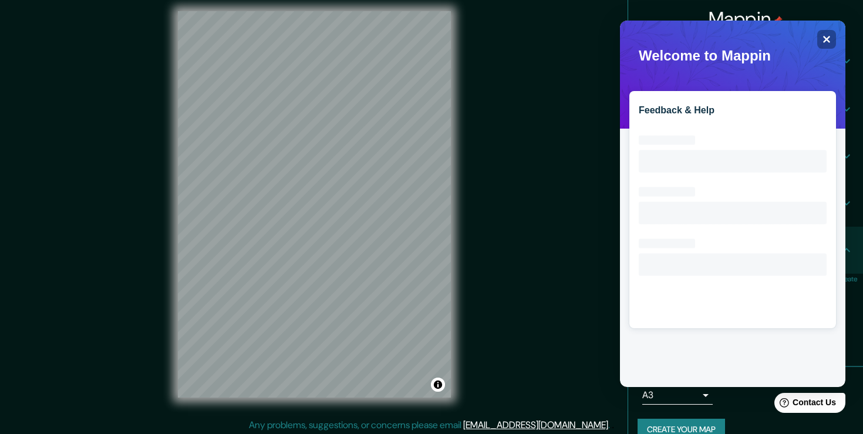
scroll to position [13, 0]
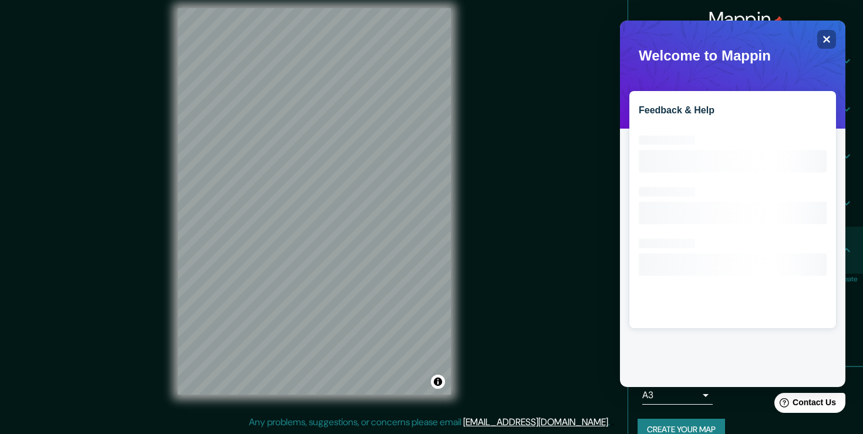
click at [735, 73] on div "Feedback & Help Loading interface..." at bounding box center [732, 204] width 225 height 366
click at [719, 126] on div "Feedback & Help Loading interface..." at bounding box center [732, 209] width 207 height 237
click at [702, 114] on h2 "Feedback & Help" at bounding box center [733, 110] width 188 height 11
